Goal: Task Accomplishment & Management: Manage account settings

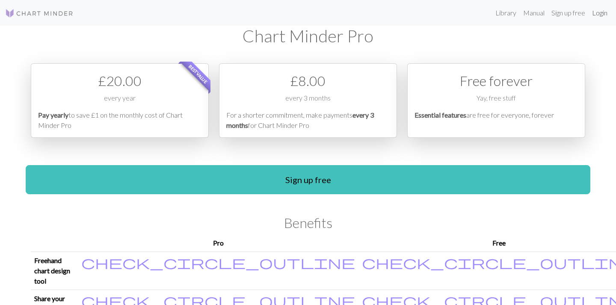
click at [600, 13] on link "Login" at bounding box center [599, 12] width 22 height 17
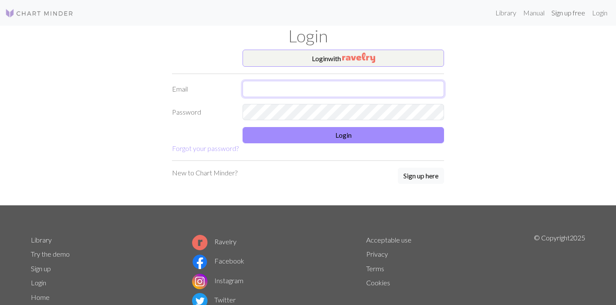
type input "crowclubart@gmail.com"
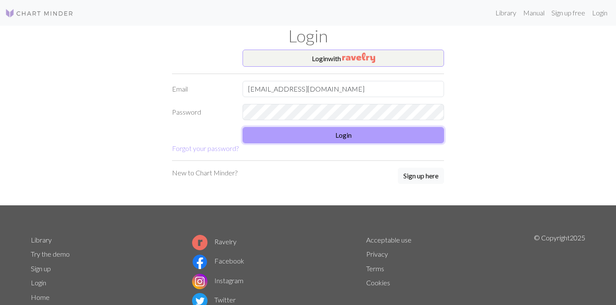
click at [328, 134] on button "Login" at bounding box center [342, 135] width 201 height 16
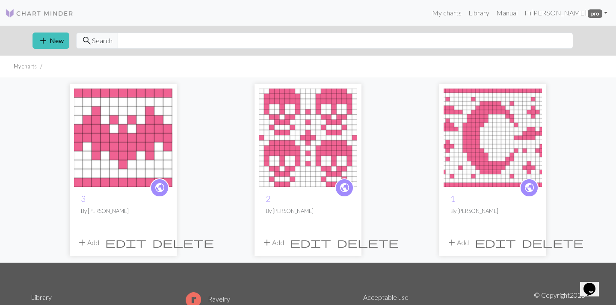
click at [346, 195] on icon "public" at bounding box center [344, 187] width 11 height 17
click at [331, 244] on span "edit" at bounding box center [310, 242] width 41 height 12
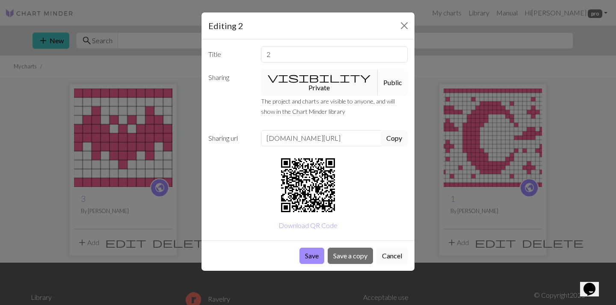
click at [317, 79] on button "visibility Private" at bounding box center [320, 82] width 118 height 27
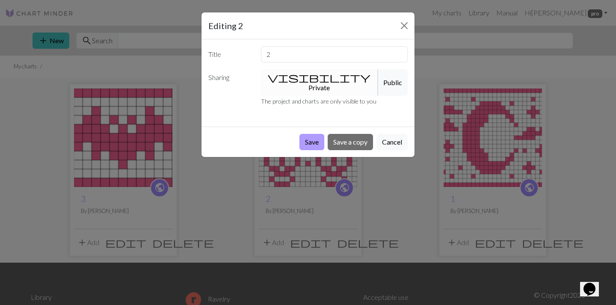
click at [312, 135] on button "Save" at bounding box center [311, 142] width 25 height 16
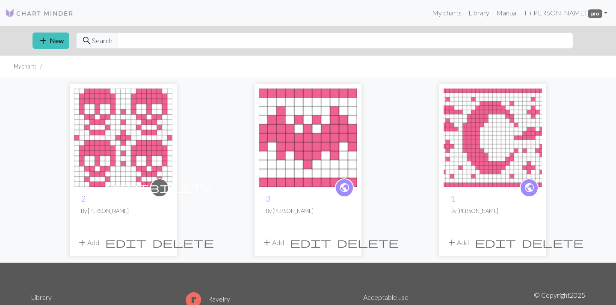
click at [330, 243] on span "edit" at bounding box center [310, 242] width 41 height 12
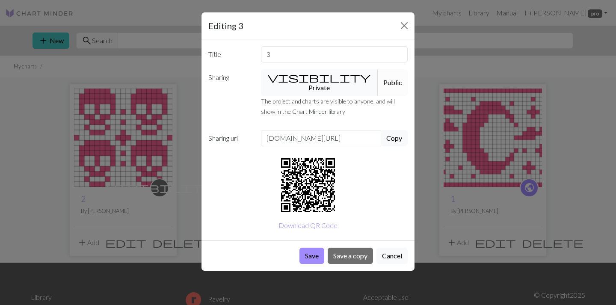
click at [295, 77] on button "visibility Private" at bounding box center [320, 82] width 118 height 27
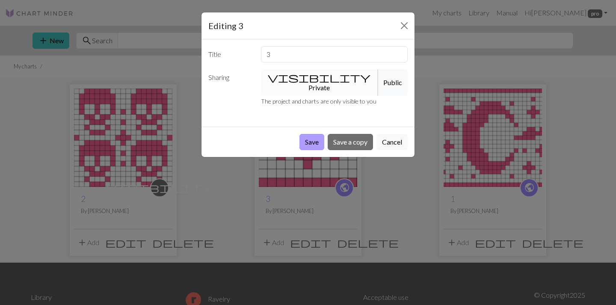
click at [317, 134] on button "Save" at bounding box center [311, 142] width 25 height 16
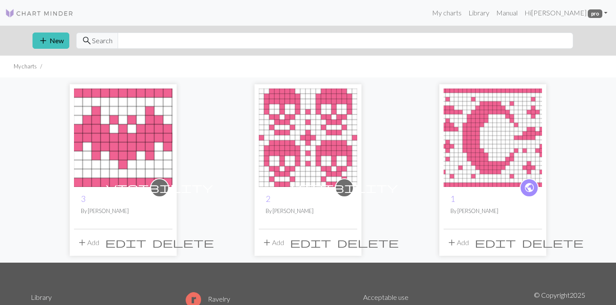
click at [516, 245] on span "edit" at bounding box center [495, 242] width 41 height 12
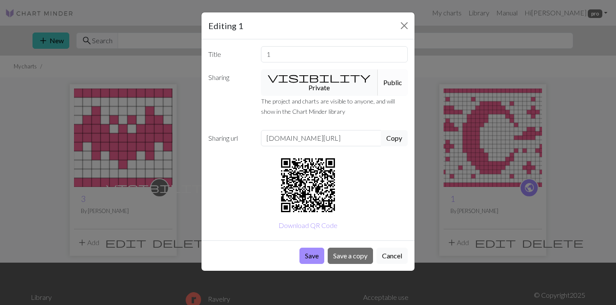
click at [310, 83] on button "visibility Private" at bounding box center [320, 82] width 118 height 27
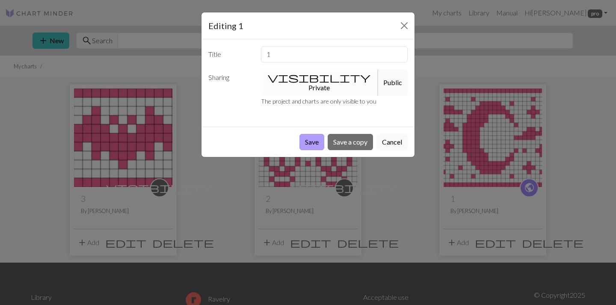
click at [312, 134] on button "Save" at bounding box center [311, 142] width 25 height 16
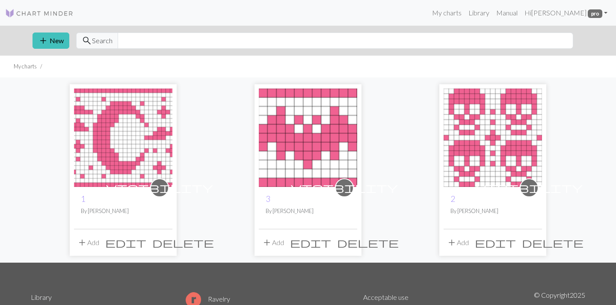
click at [134, 128] on img at bounding box center [123, 138] width 98 height 98
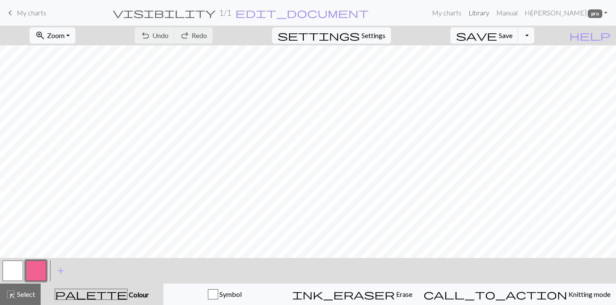
click at [493, 13] on link "Library" at bounding box center [479, 12] width 28 height 17
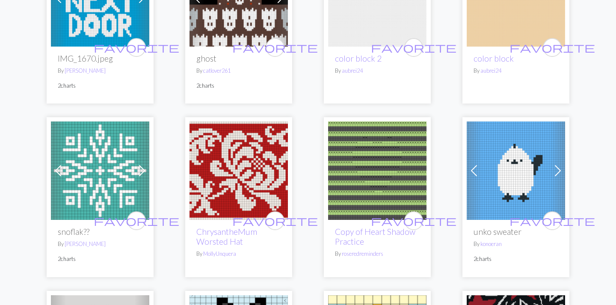
scroll to position [896, 0]
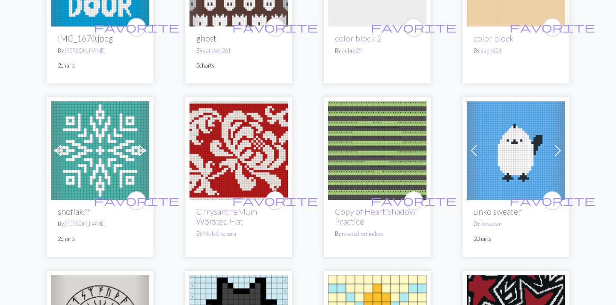
click at [253, 151] on img at bounding box center [238, 150] width 98 height 98
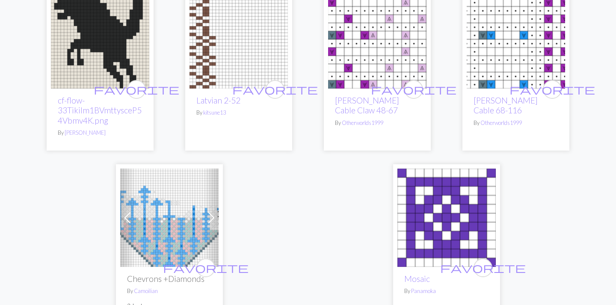
scroll to position [2164, 0]
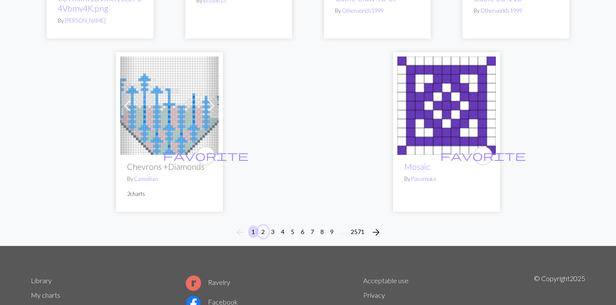
click at [263, 238] on button "2" at bounding box center [263, 231] width 10 height 12
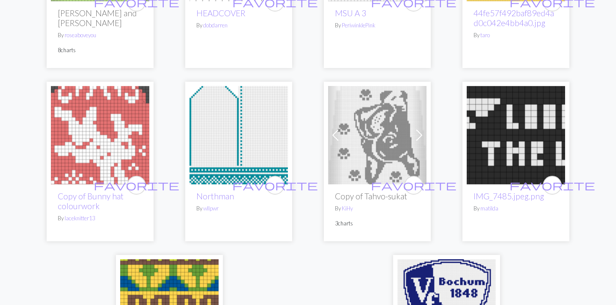
scroll to position [2178, 0]
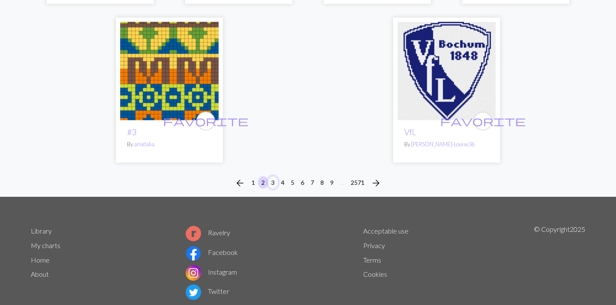
click at [272, 176] on button "3" at bounding box center [273, 182] width 10 height 12
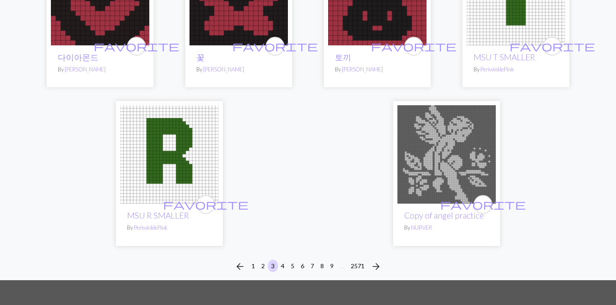
scroll to position [2162, 0]
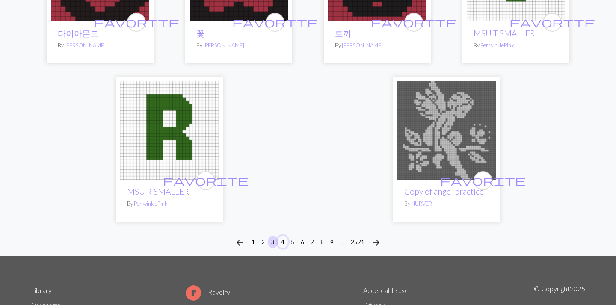
click at [284, 236] on button "4" at bounding box center [283, 242] width 10 height 12
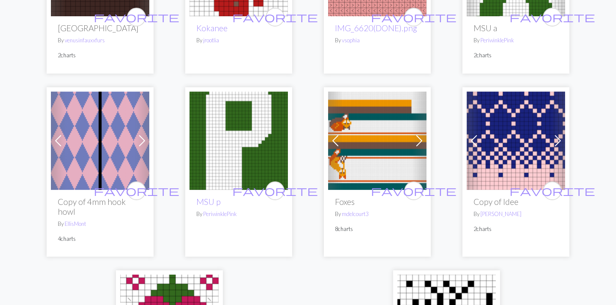
scroll to position [2148, 0]
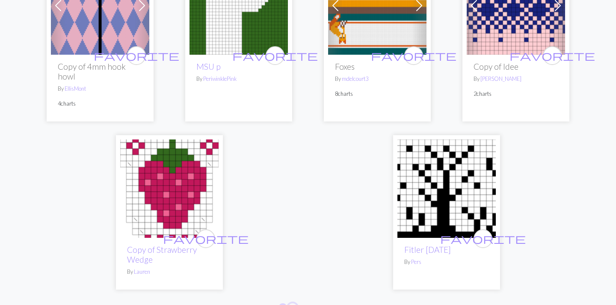
click at [293, 303] on button "5" at bounding box center [292, 309] width 10 height 12
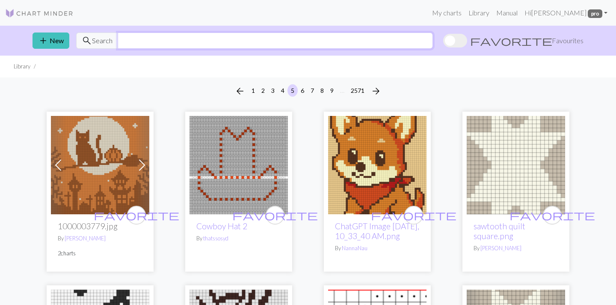
click at [256, 42] on input "text" at bounding box center [275, 40] width 315 height 16
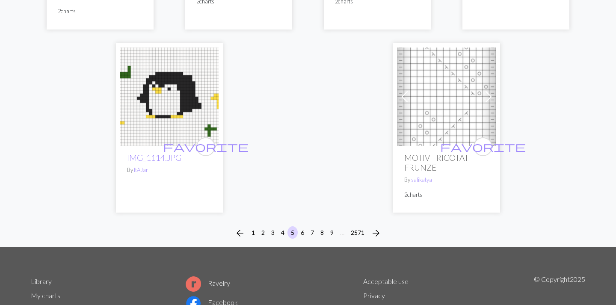
scroll to position [2237, 0]
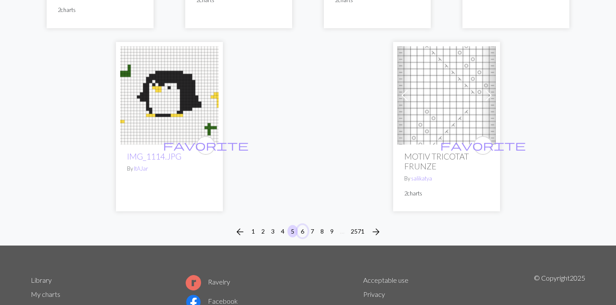
click at [302, 227] on button "6" at bounding box center [302, 231] width 10 height 12
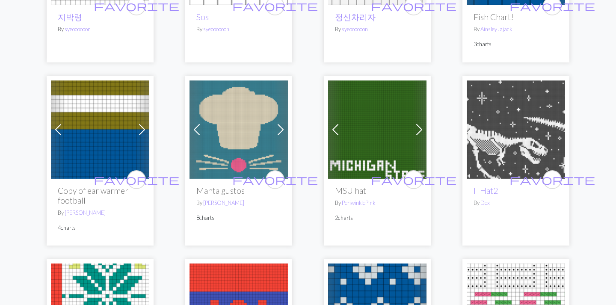
scroll to position [1124, 0]
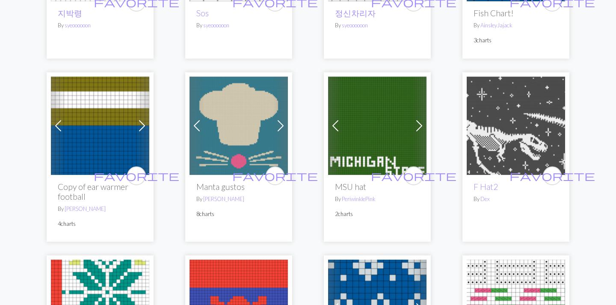
click at [521, 129] on img at bounding box center [516, 126] width 98 height 98
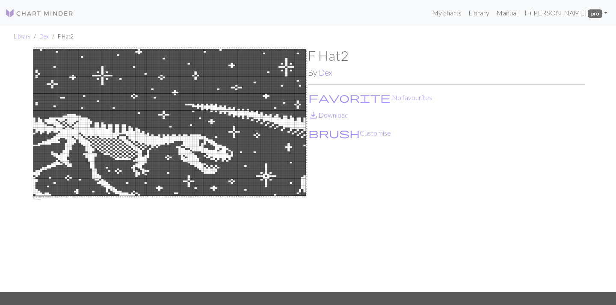
click at [177, 139] on img at bounding box center [169, 169] width 277 height 244
click at [493, 14] on link "Library" at bounding box center [479, 12] width 28 height 17
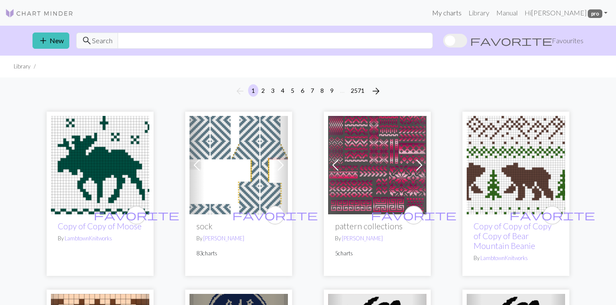
click at [465, 16] on link "My charts" at bounding box center [446, 12] width 36 height 17
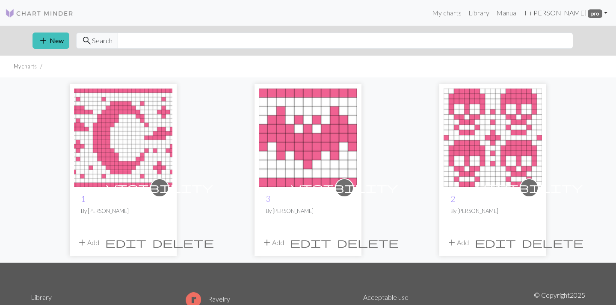
click at [567, 15] on link "Hi Ronan pro" at bounding box center [566, 12] width 90 height 17
click at [567, 17] on link "Hi Ronan pro" at bounding box center [566, 12] width 90 height 17
